Goal: Transaction & Acquisition: Purchase product/service

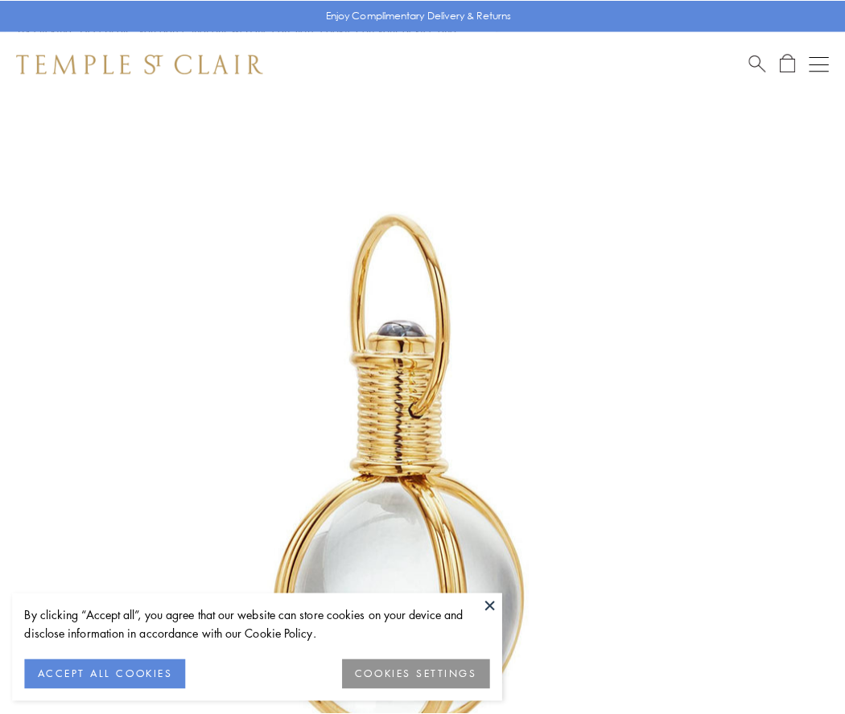
scroll to position [420, 0]
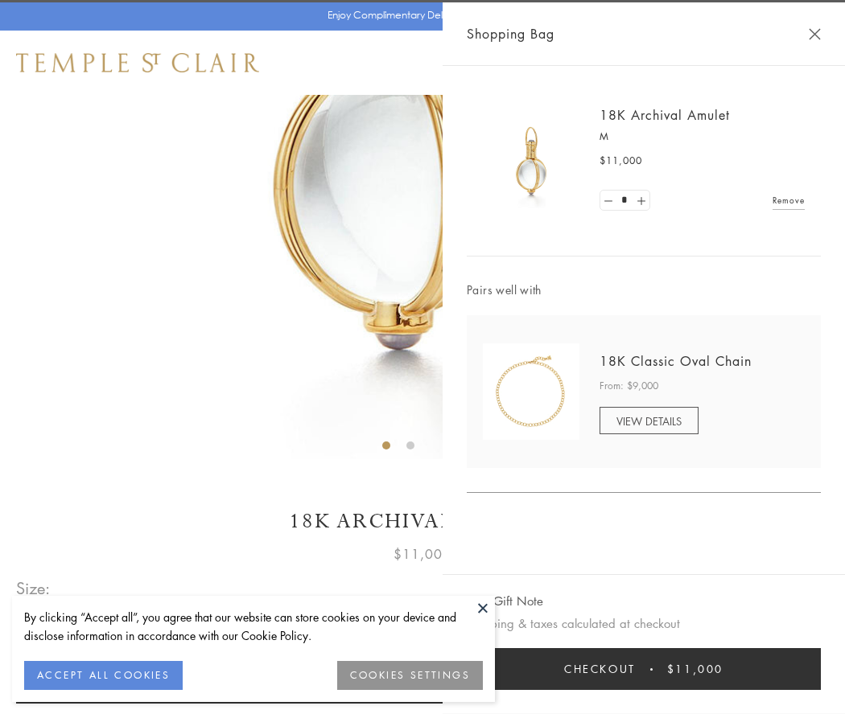
click at [644, 669] on button "Checkout $11,000" at bounding box center [644, 669] width 354 height 42
